Goal: Task Accomplishment & Management: Manage account settings

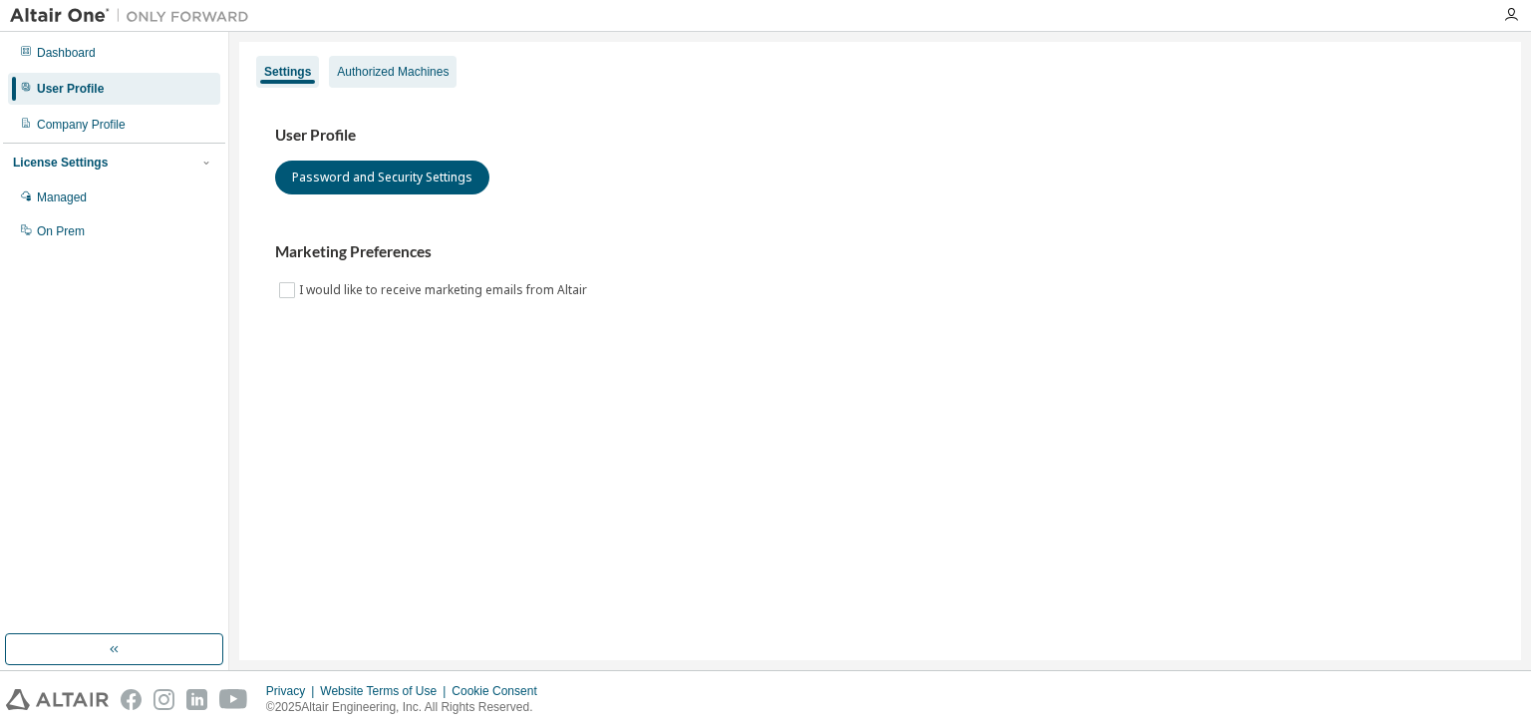
click at [372, 73] on div "Authorized Machines" at bounding box center [393, 72] width 112 height 16
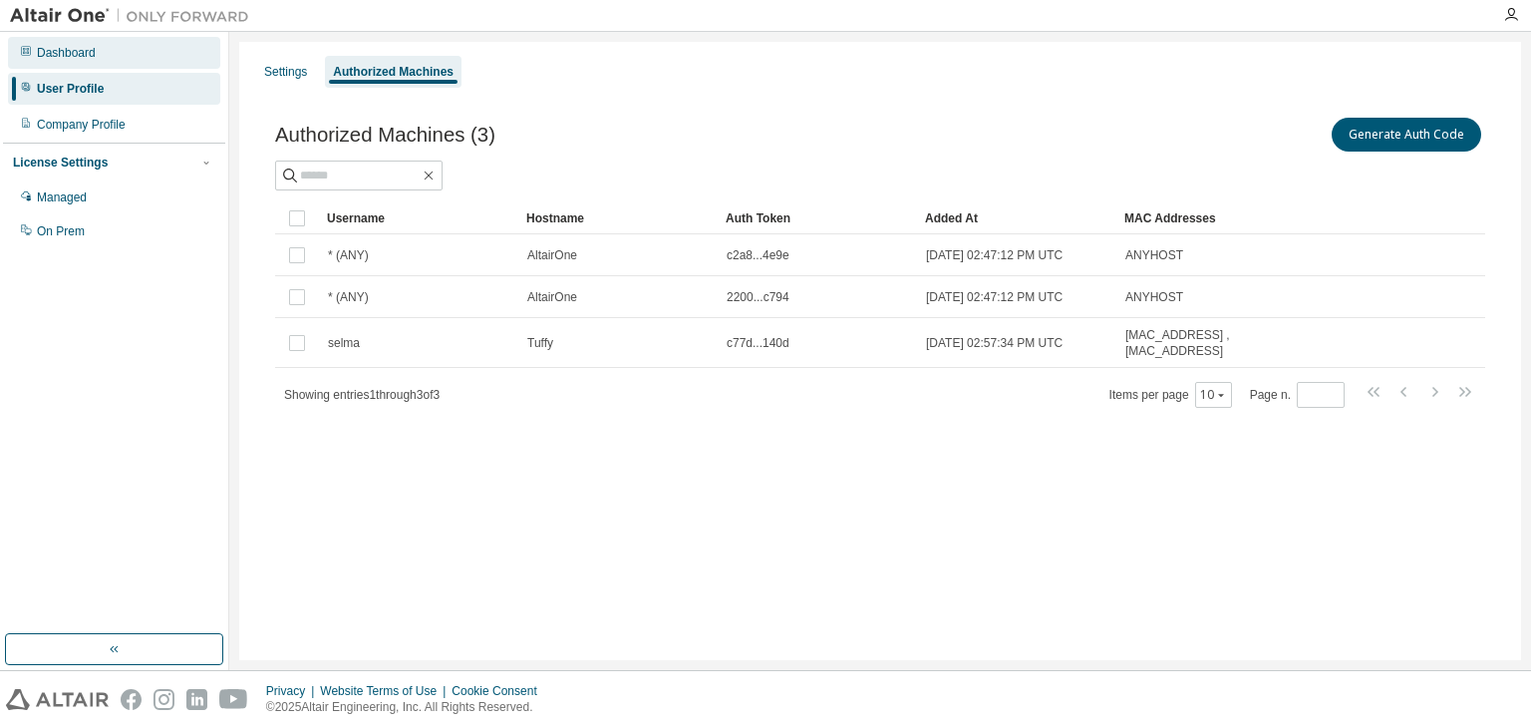
click at [78, 46] on div "Dashboard" at bounding box center [66, 53] width 59 height 16
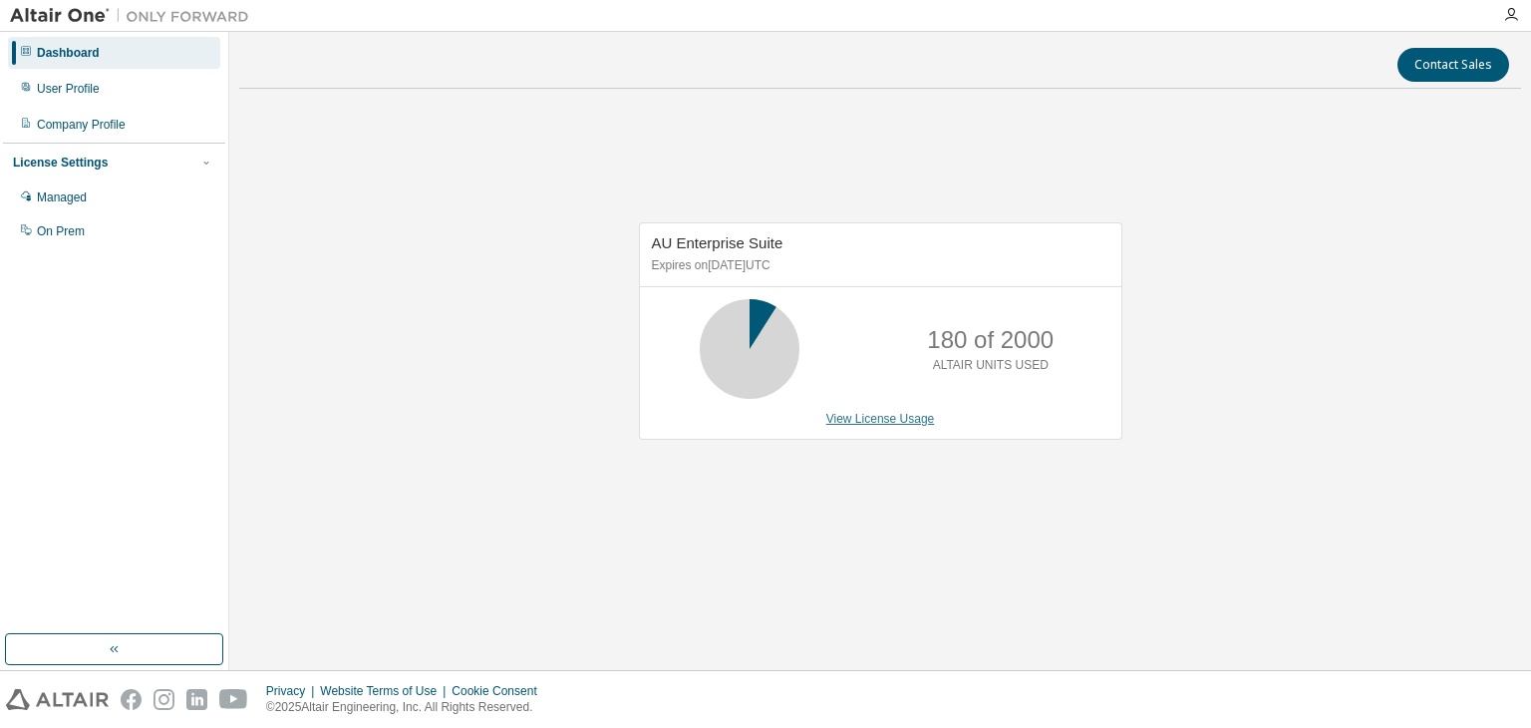
click at [875, 424] on link "View License Usage" at bounding box center [880, 419] width 109 height 14
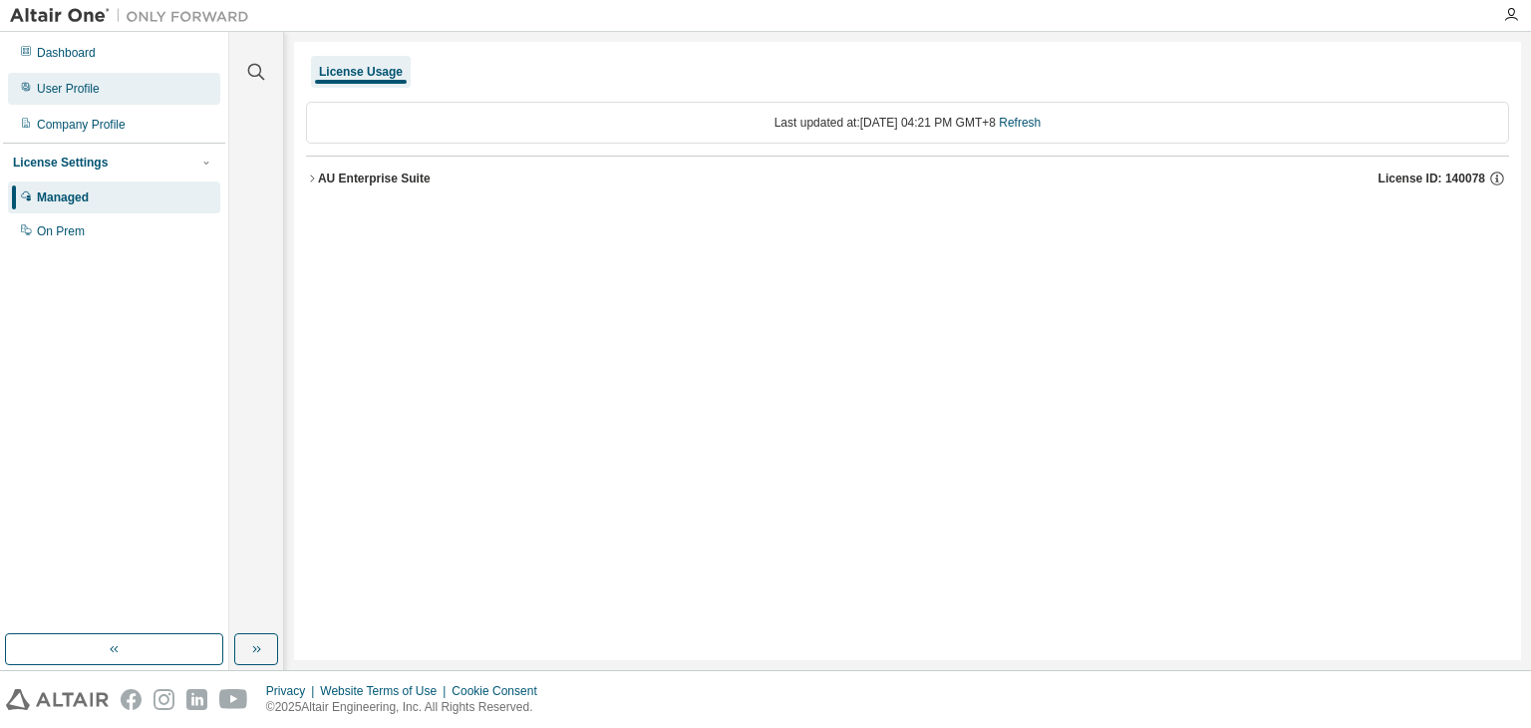
click at [128, 89] on div "User Profile" at bounding box center [114, 89] width 212 height 32
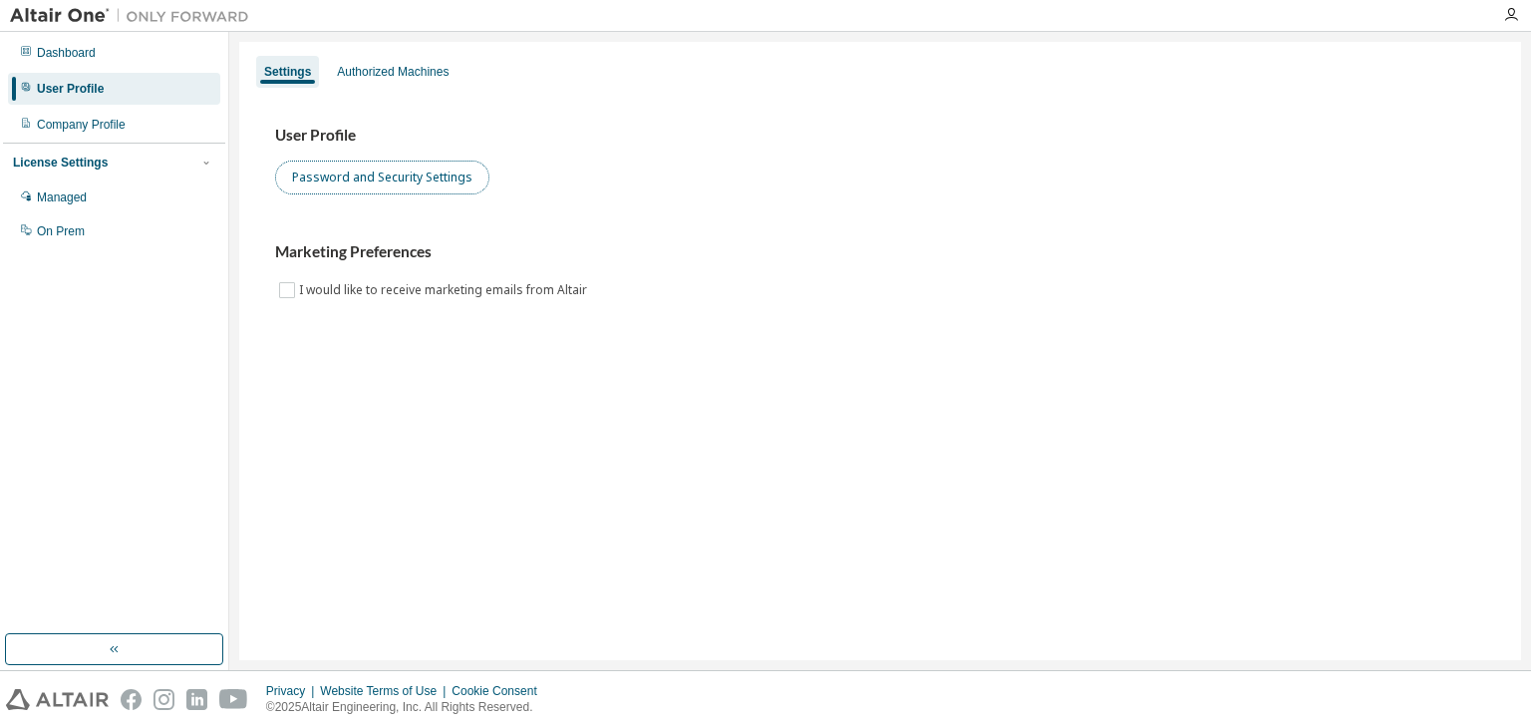
click at [424, 176] on button "Password and Security Settings" at bounding box center [382, 177] width 214 height 34
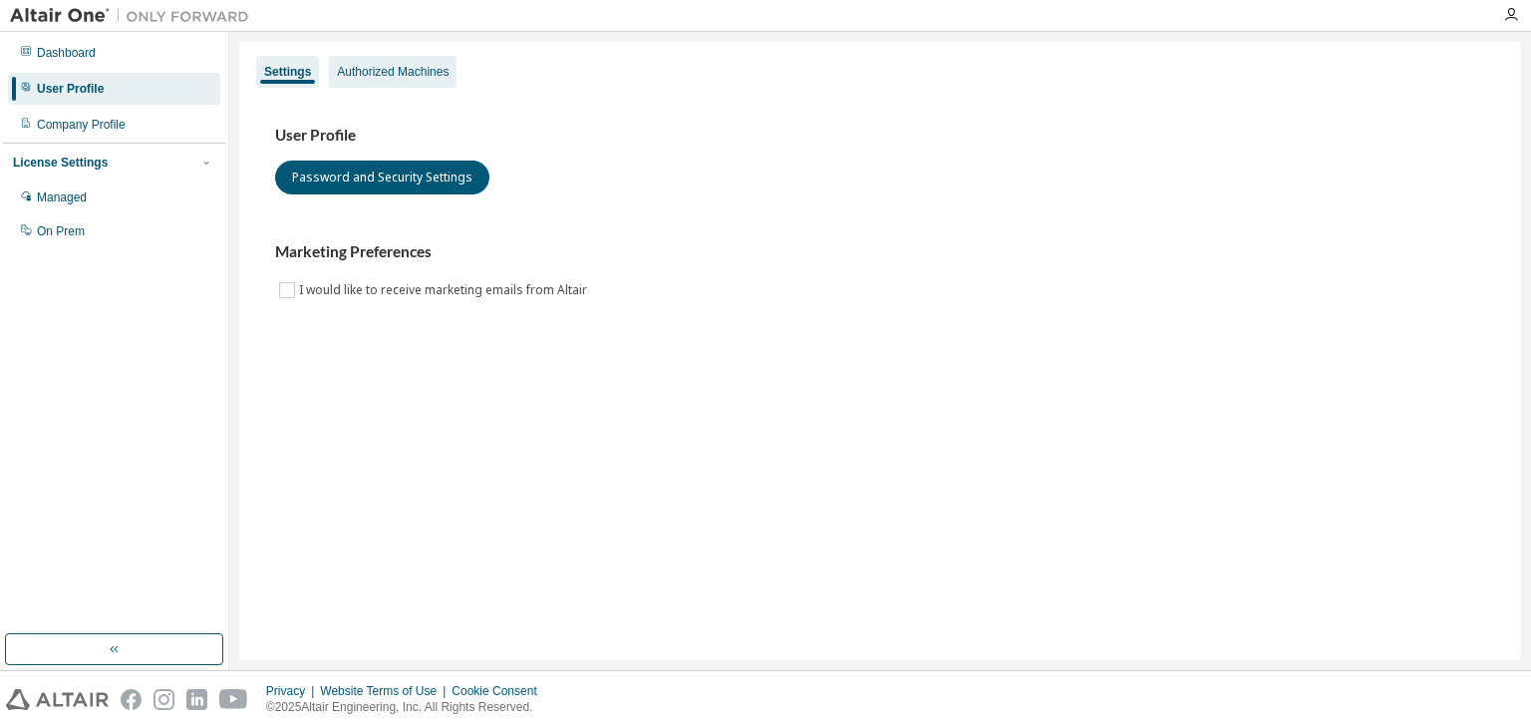
click at [431, 77] on div "Authorized Machines" at bounding box center [393, 72] width 112 height 16
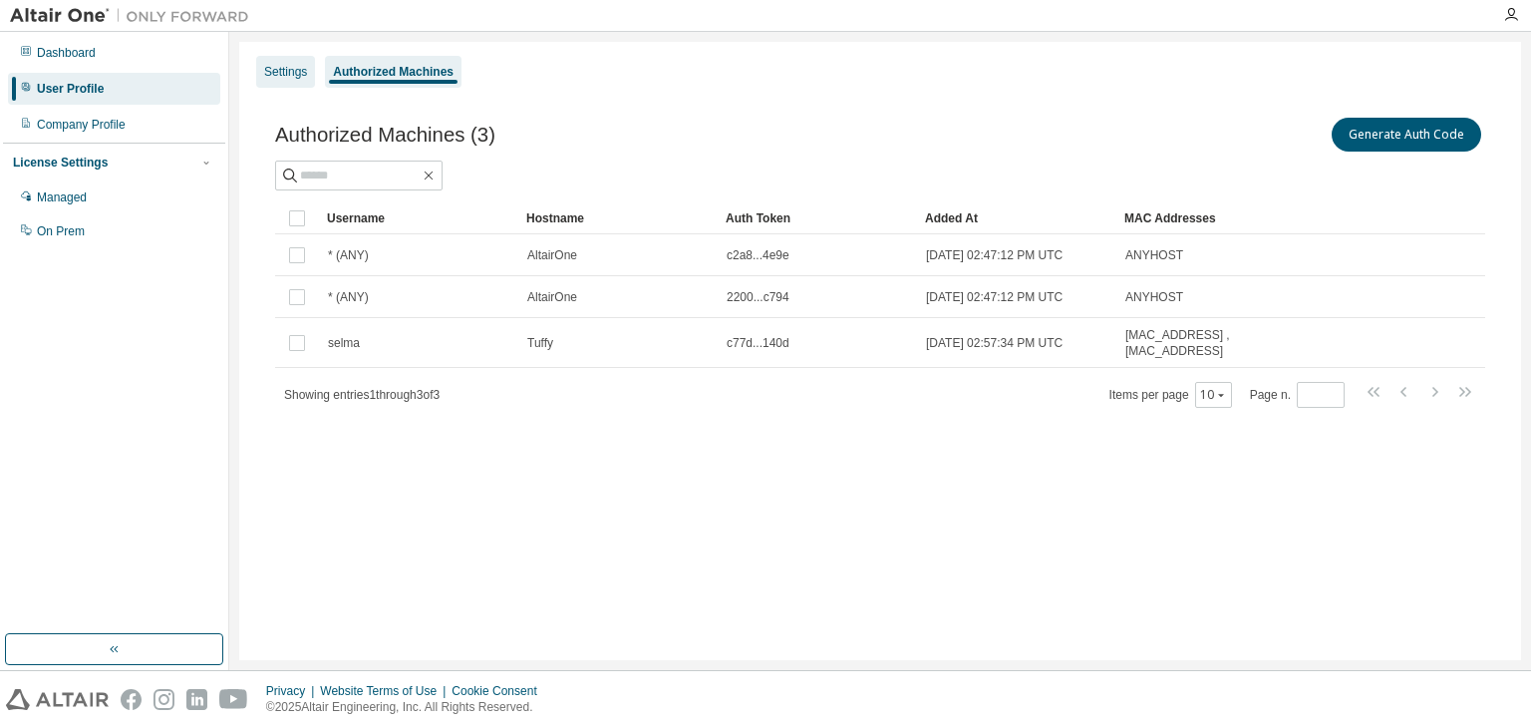
click at [286, 81] on div "Settings" at bounding box center [285, 72] width 59 height 32
